Goal: Check status

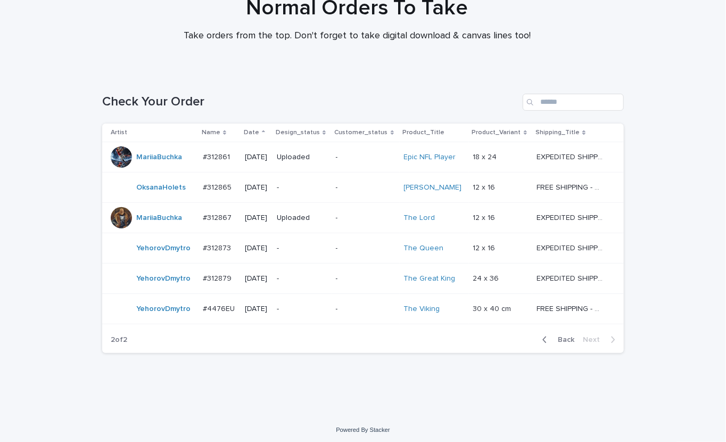
scroll to position [97, 0]
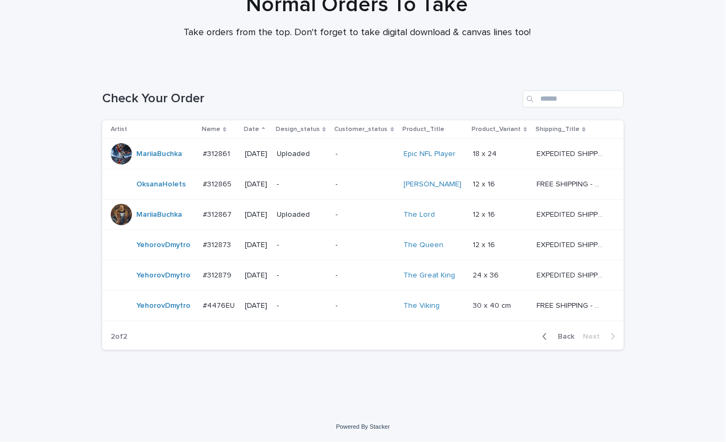
click at [650, 394] on div "Loading... Saving… Loading... Saving… Check Your Order Artist Name Date Design_…" at bounding box center [363, 240] width 726 height 342
click at [305, 315] on td "-" at bounding box center [302, 306] width 59 height 30
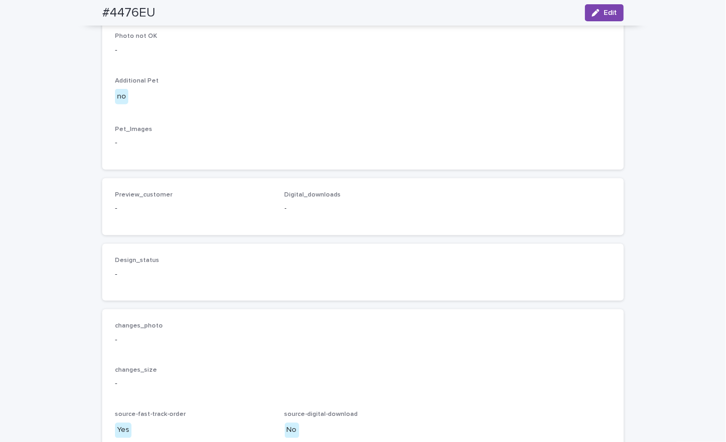
scroll to position [356, 0]
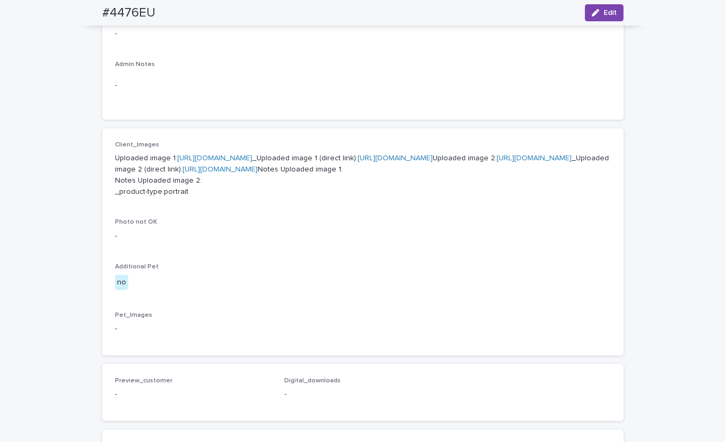
click at [252, 157] on link "[URL][DOMAIN_NAME]" at bounding box center [214, 157] width 75 height 7
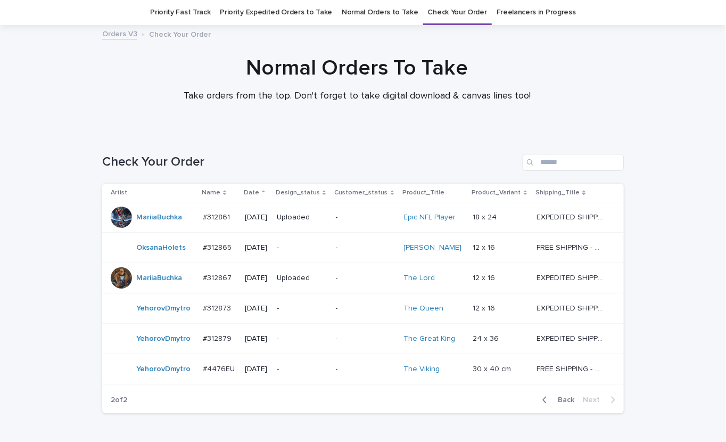
scroll to position [97, 0]
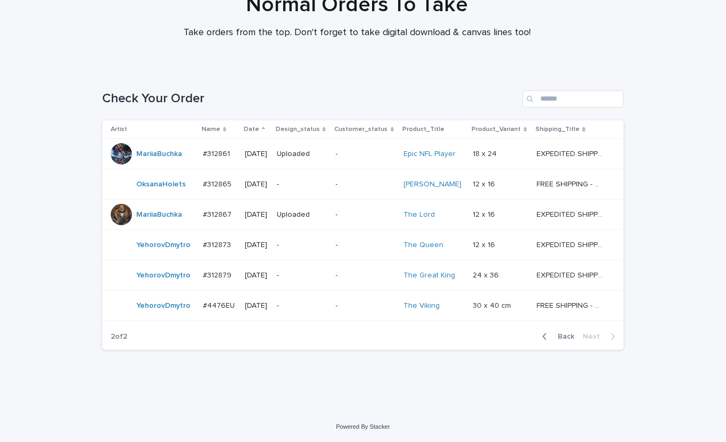
click at [663, 406] on div "Loading... Saving… Loading... Saving… Check Your Order Artist Name Date Design_…" at bounding box center [363, 240] width 726 height 342
click at [659, 385] on div "Loading... Saving… Loading... Saving… Check Your Order Artist Name Date Design_…" at bounding box center [363, 240] width 726 height 342
click at [617, 40] on div "Normal Orders To Take Take orders from the top. Don't forget to take digital do…" at bounding box center [357, 20] width 715 height 56
click at [656, 41] on div "Normal Orders To Take Take orders from the top. Don't forget to take digital do…" at bounding box center [357, 20] width 715 height 56
click at [124, 28] on div "Normal Orders To Take Take orders from the top. Don't forget to take digital do…" at bounding box center [357, 15] width 533 height 47
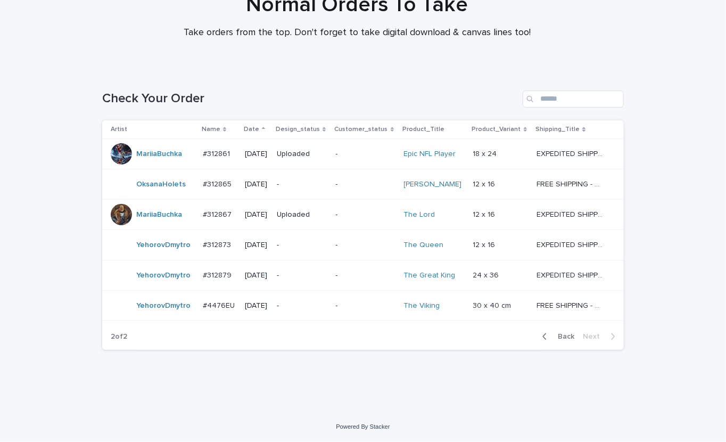
click at [116, 50] on div at bounding box center [357, 15] width 715 height 107
click at [308, 312] on div "-" at bounding box center [302, 306] width 50 height 18
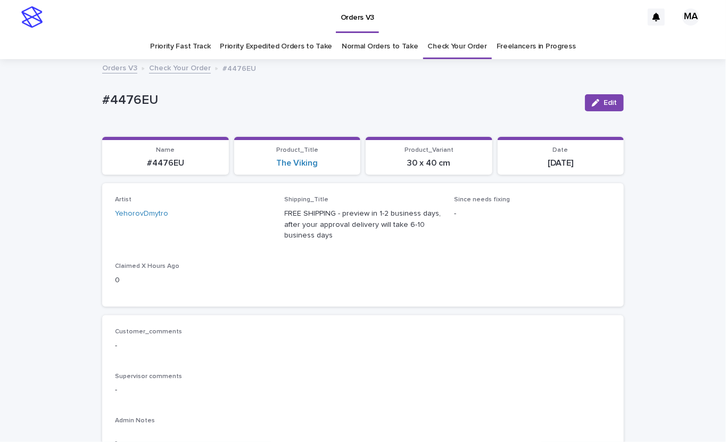
scroll to position [186, 0]
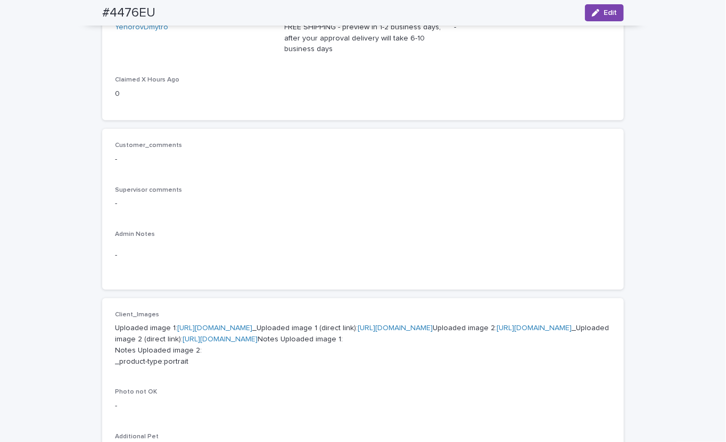
click at [252, 329] on link "[URL][DOMAIN_NAME]" at bounding box center [214, 327] width 75 height 7
click at [497, 332] on link "[URL][DOMAIN_NAME]" at bounding box center [534, 327] width 75 height 7
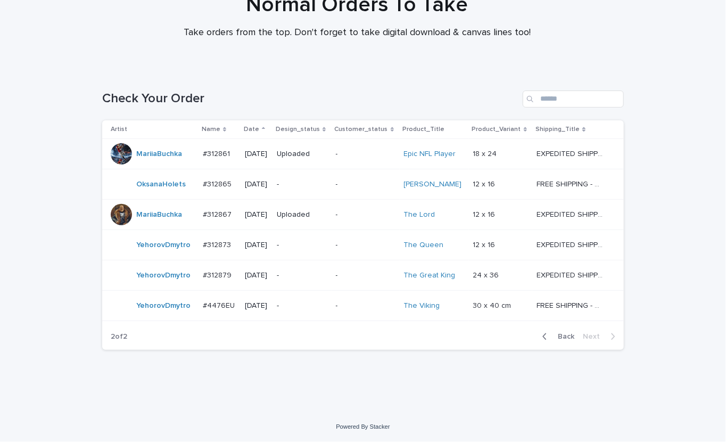
scroll to position [34, 0]
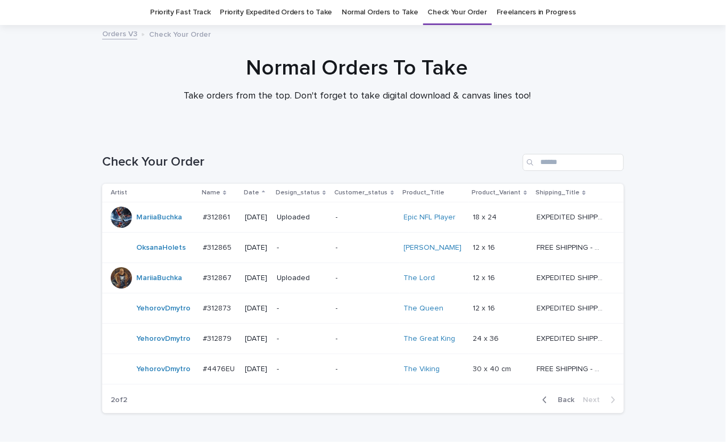
click at [310, 313] on p "-" at bounding box center [302, 308] width 50 height 9
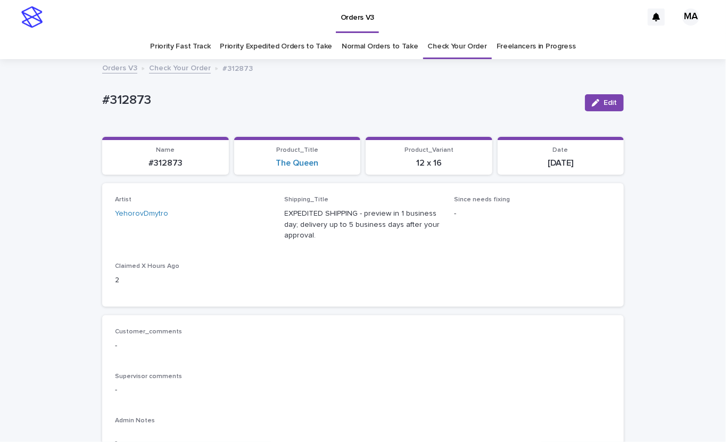
scroll to position [186, 0]
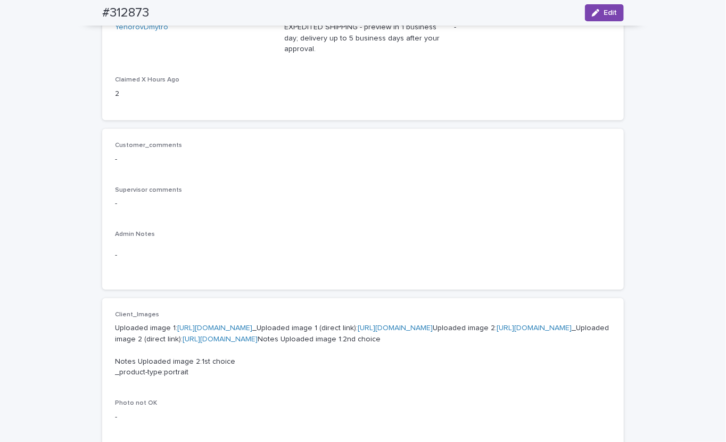
click at [252, 326] on link "[URL][DOMAIN_NAME]" at bounding box center [214, 327] width 75 height 7
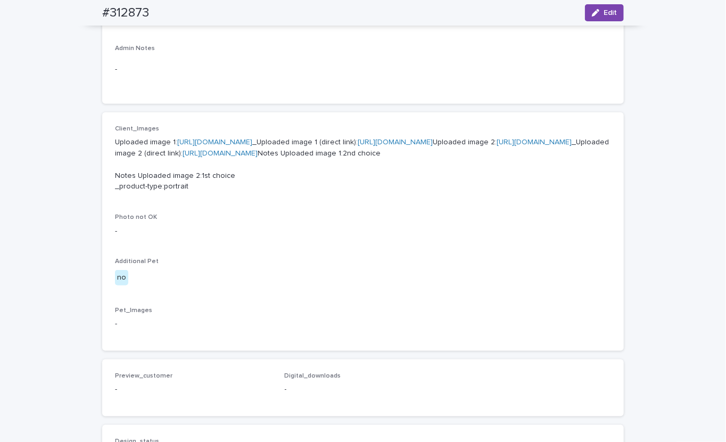
click at [497, 146] on link "[URL][DOMAIN_NAME]" at bounding box center [534, 141] width 75 height 7
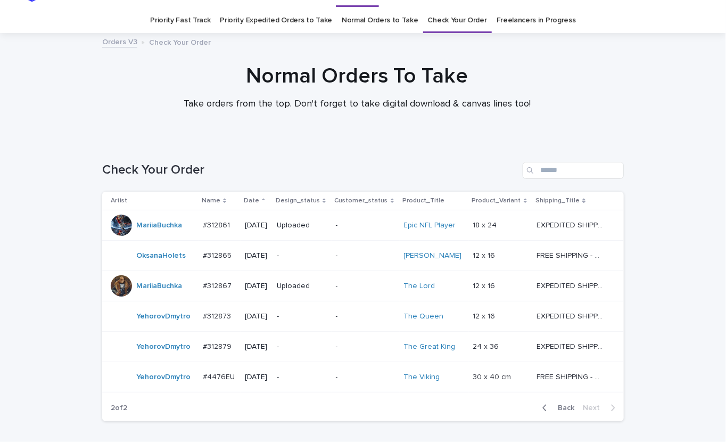
scroll to position [34, 0]
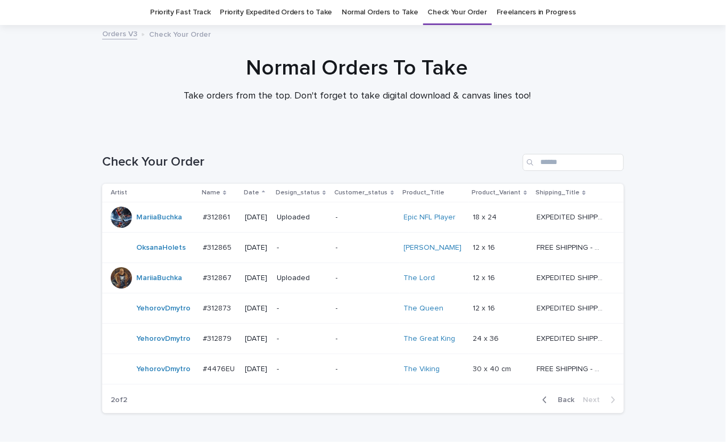
click at [322, 338] on p "-" at bounding box center [302, 338] width 50 height 9
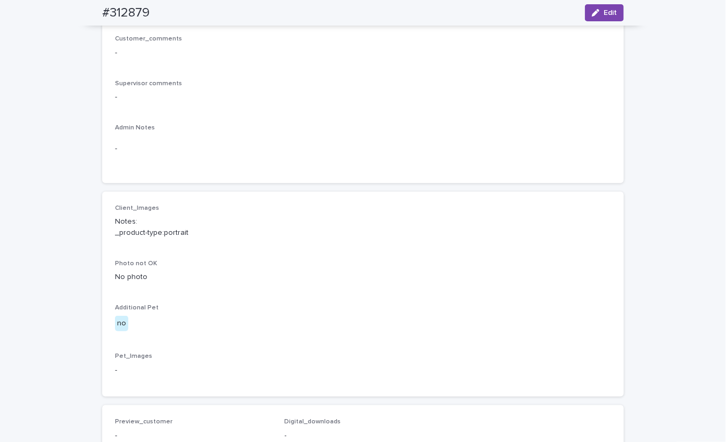
scroll to position [372, 0]
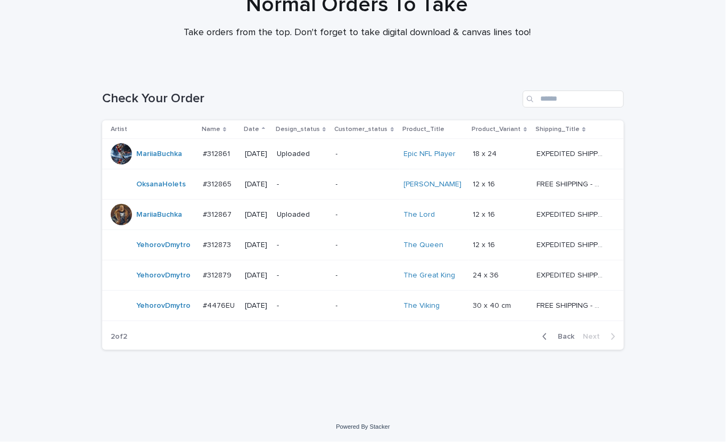
scroll to position [34, 0]
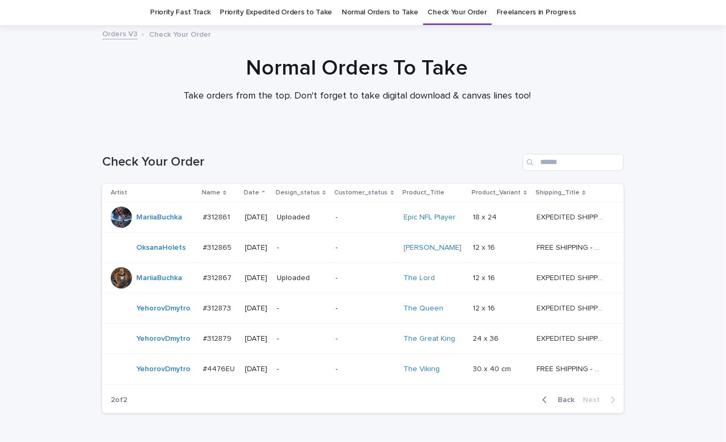
click at [679, 62] on div "Normal Orders To Take Take orders from the top. Don't forget to take digital do…" at bounding box center [357, 83] width 715 height 56
click at [395, 124] on div at bounding box center [357, 79] width 715 height 107
